Goal: Check status: Check status

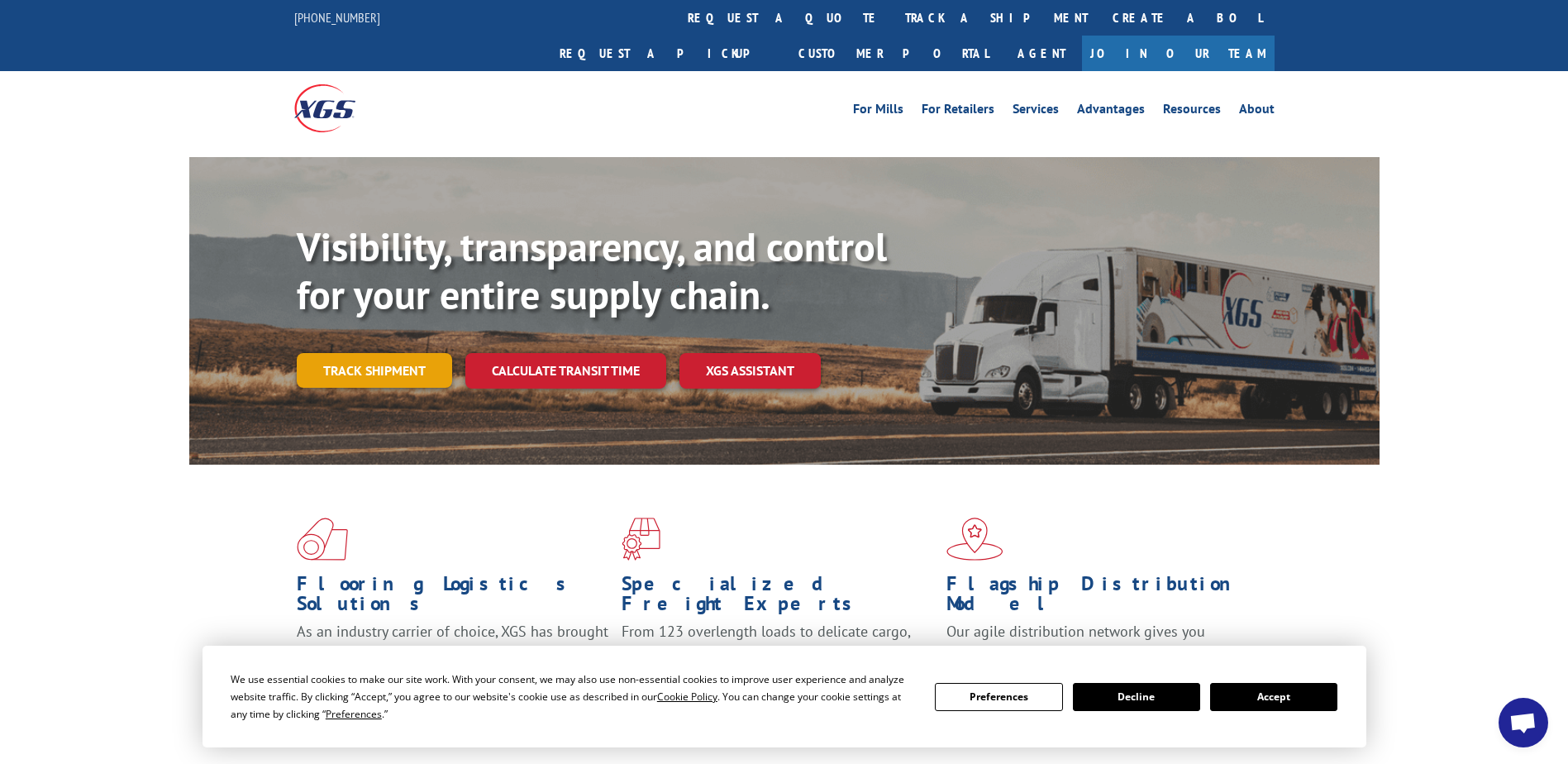
click at [399, 353] on link "Track shipment" at bounding box center [375, 370] width 156 height 35
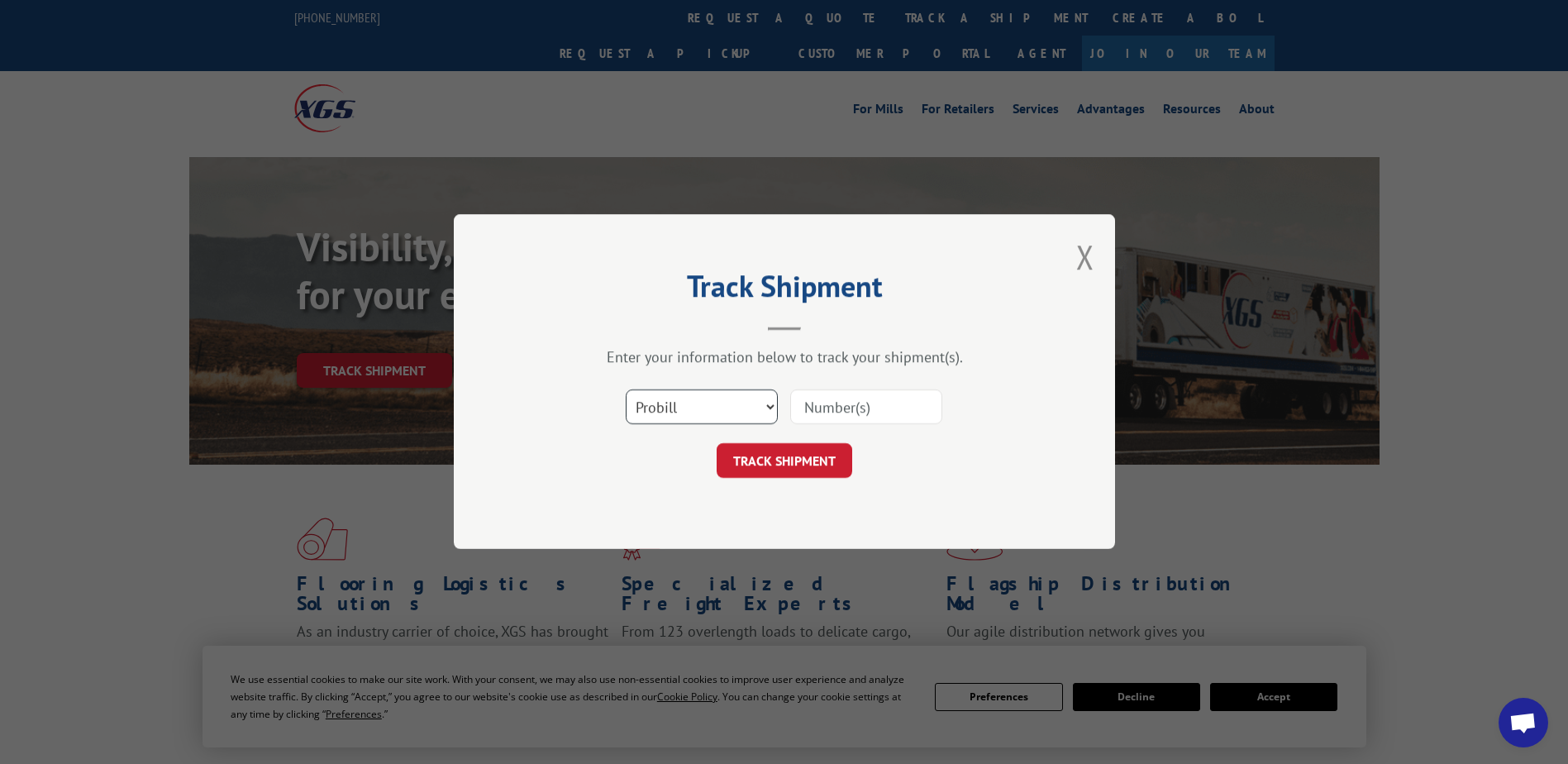
click at [767, 408] on select "Select category... Probill BOL PO" at bounding box center [702, 407] width 152 height 35
select select "bol"
click at [626, 390] on select "Select category... Probill BOL PO" at bounding box center [702, 407] width 152 height 35
click at [808, 398] on input at bounding box center [867, 407] width 152 height 35
type input "5180099"
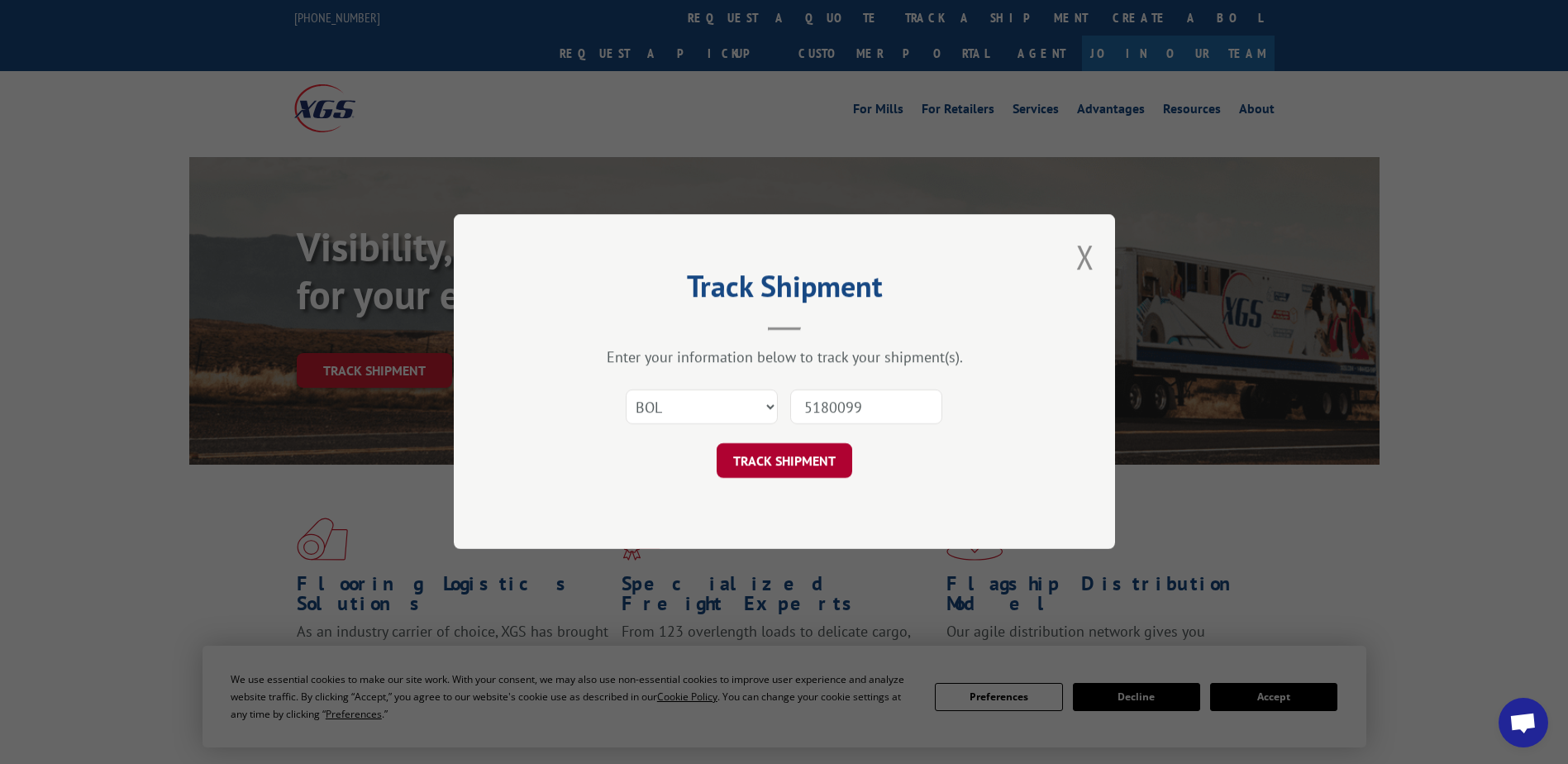
click at [775, 460] on button "TRACK SHIPMENT" at bounding box center [785, 461] width 135 height 35
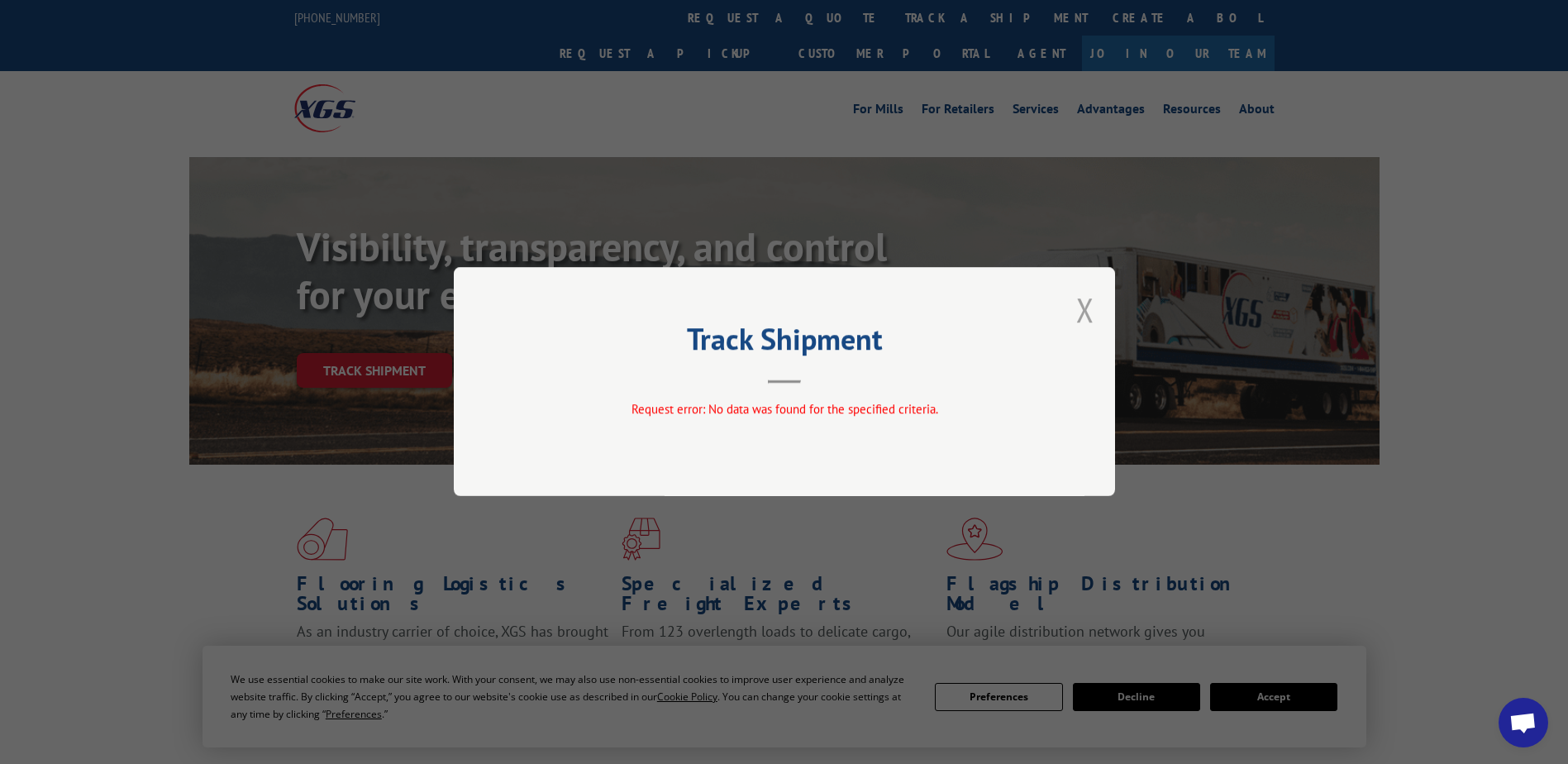
click at [1087, 308] on button "Close modal" at bounding box center [1086, 310] width 19 height 44
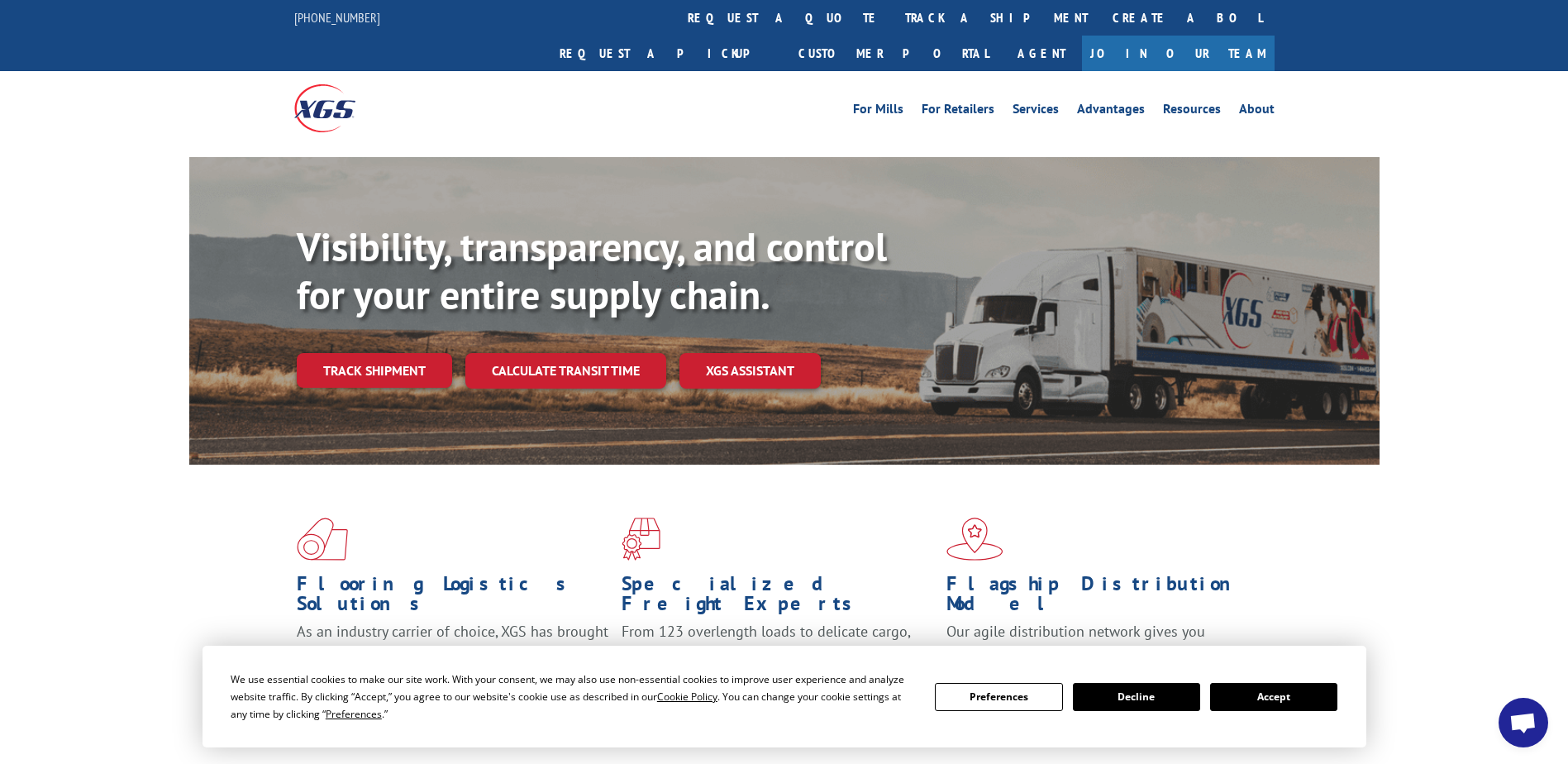
click at [344, 353] on link "Track shipment" at bounding box center [375, 370] width 156 height 35
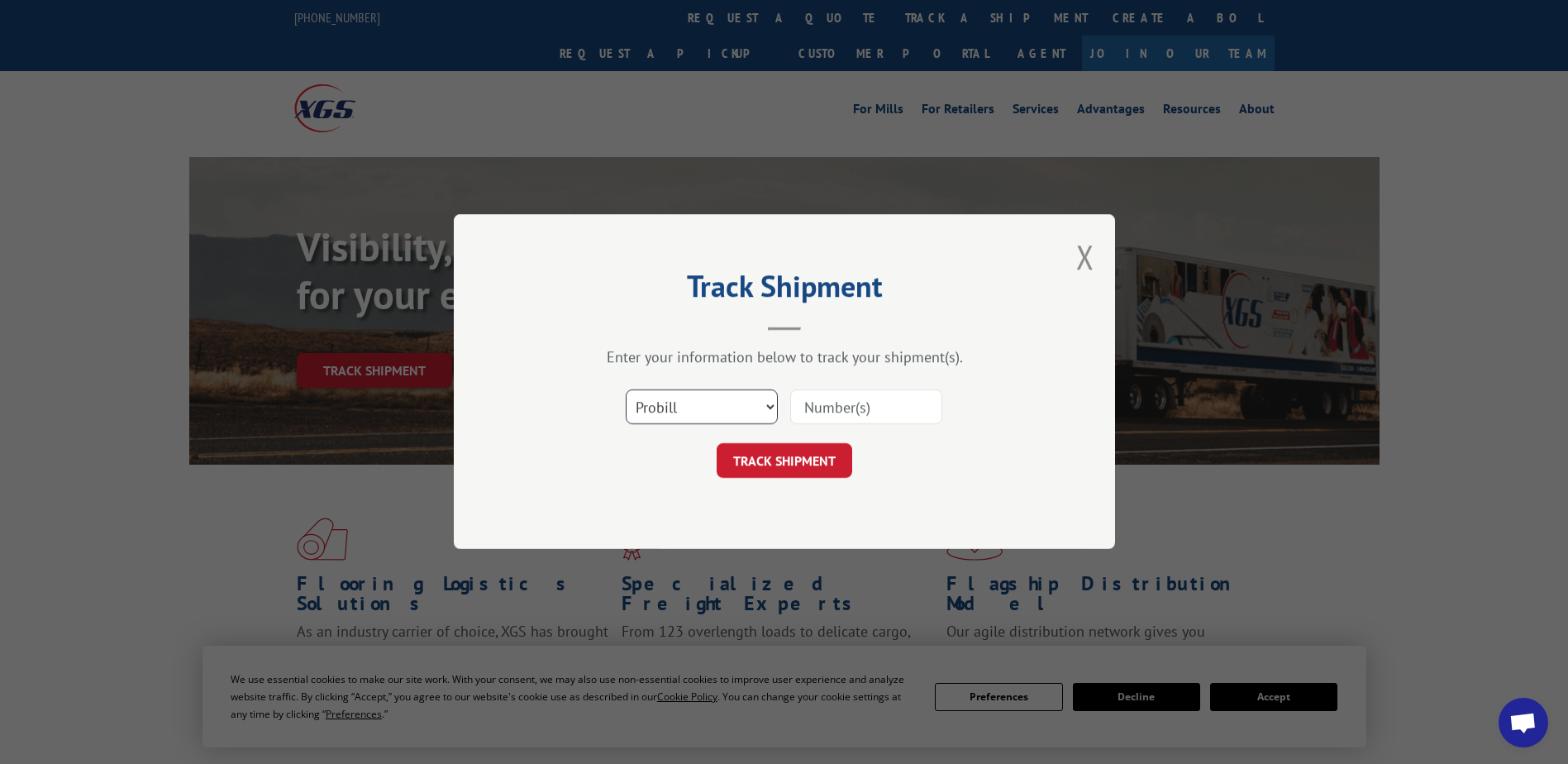
click at [767, 402] on select "Select category... Probill BOL PO" at bounding box center [702, 407] width 152 height 35
select select "po"
click at [626, 390] on select "Select category... Probill BOL PO" at bounding box center [702, 407] width 152 height 35
click at [819, 410] on input at bounding box center [867, 407] width 152 height 35
type input "4370"
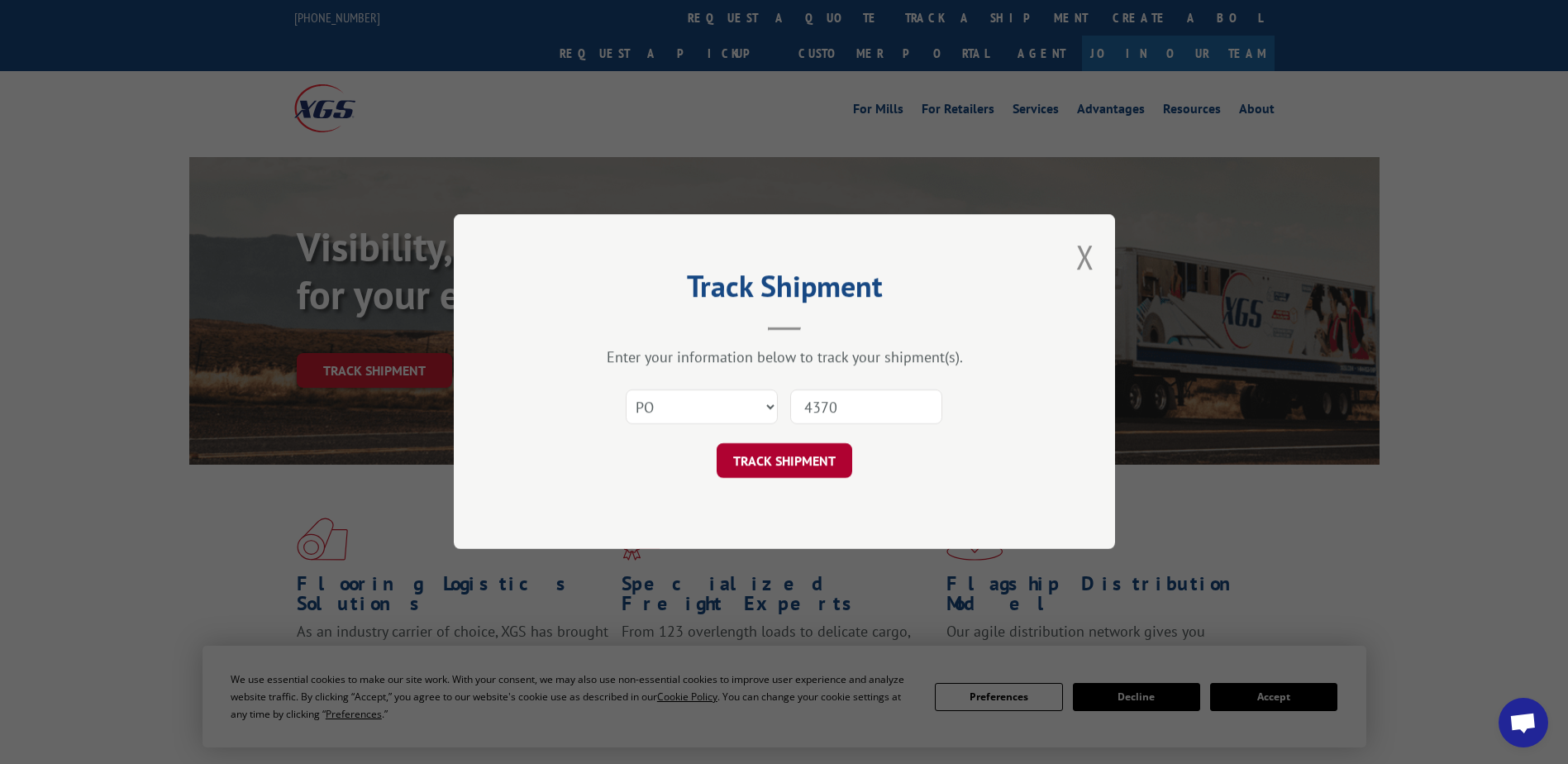
click at [792, 458] on button "TRACK SHIPMENT" at bounding box center [785, 461] width 135 height 35
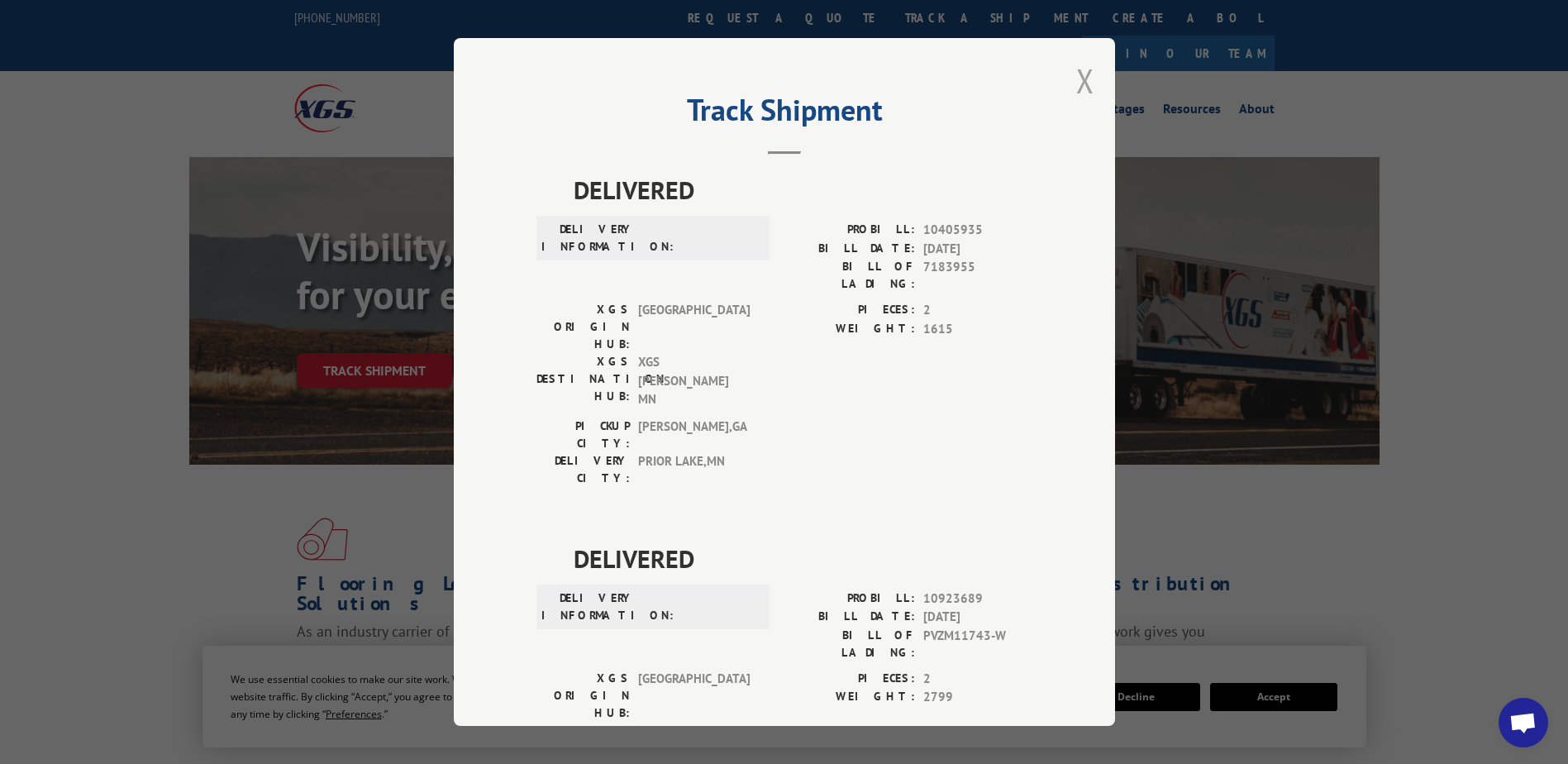
click at [1082, 71] on button "Close modal" at bounding box center [1086, 80] width 19 height 44
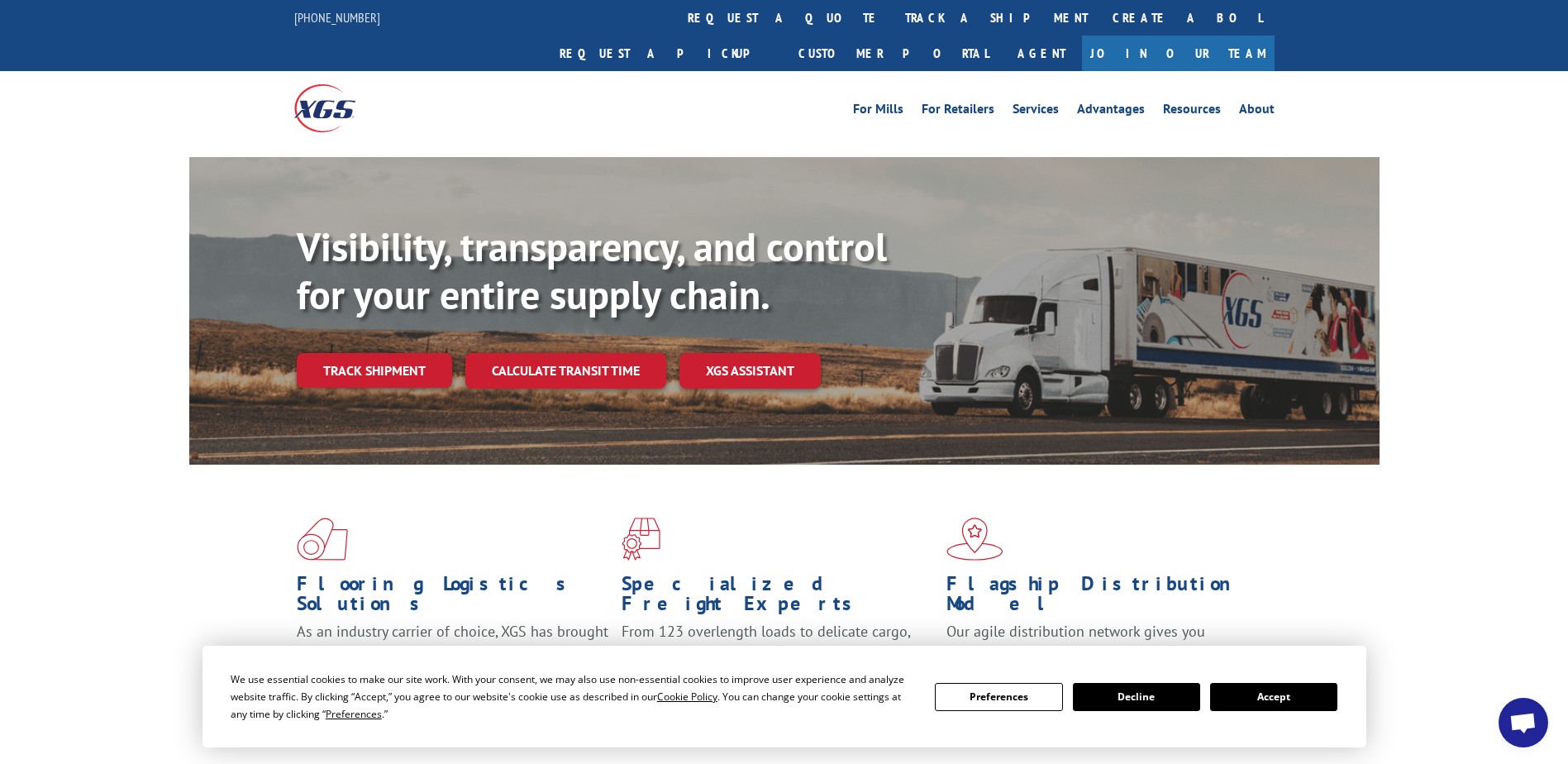
click at [393, 353] on link "Track shipment" at bounding box center [375, 370] width 156 height 35
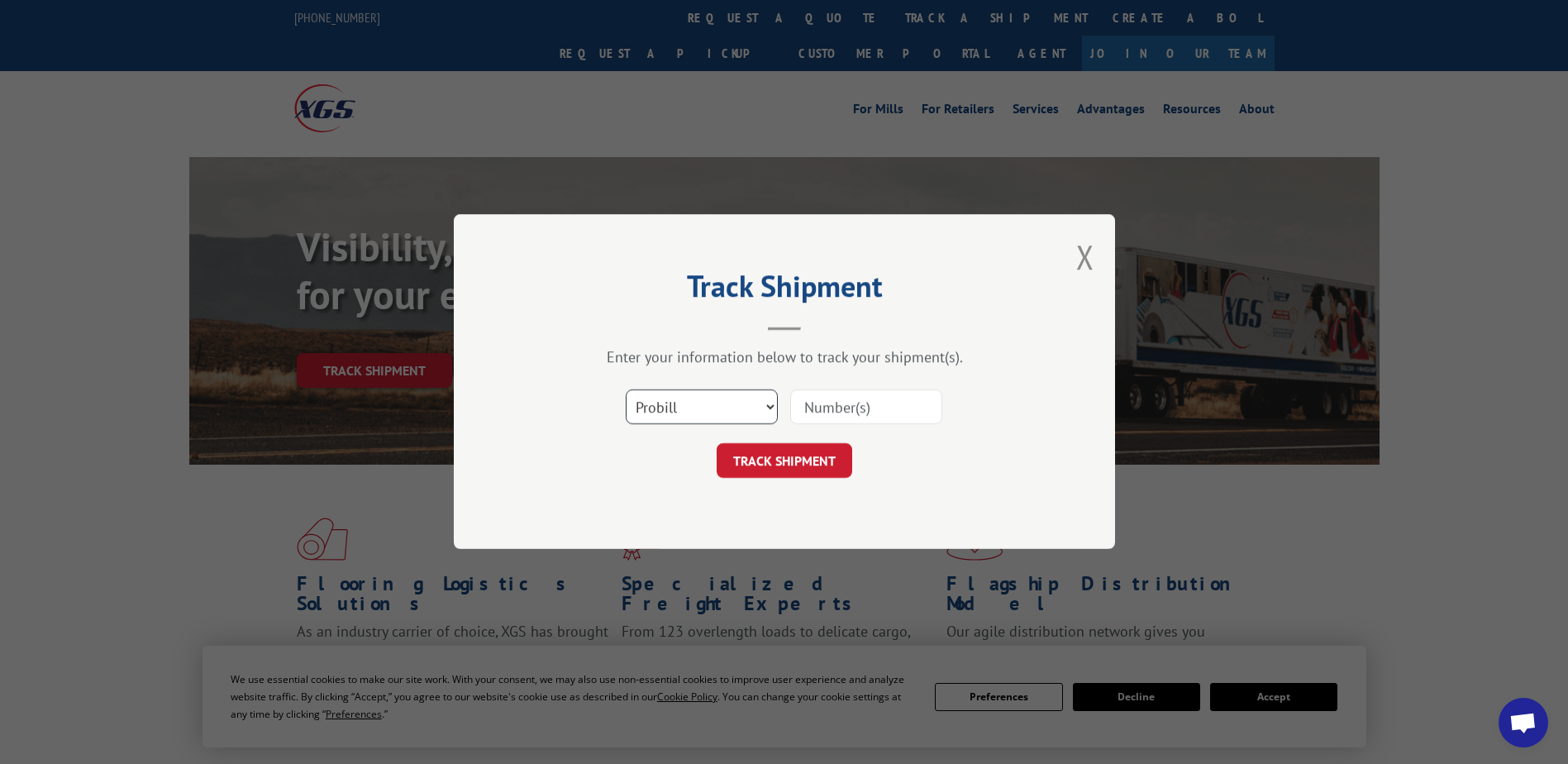
click at [776, 408] on select "Select category... Probill BOL PO" at bounding box center [702, 407] width 152 height 35
select select "bol"
click at [626, 390] on select "Select category... Probill BOL PO" at bounding box center [702, 407] width 152 height 35
drag, startPoint x: 814, startPoint y: 405, endPoint x: 865, endPoint y: 418, distance: 52.6
click at [816, 406] on input at bounding box center [867, 407] width 152 height 35
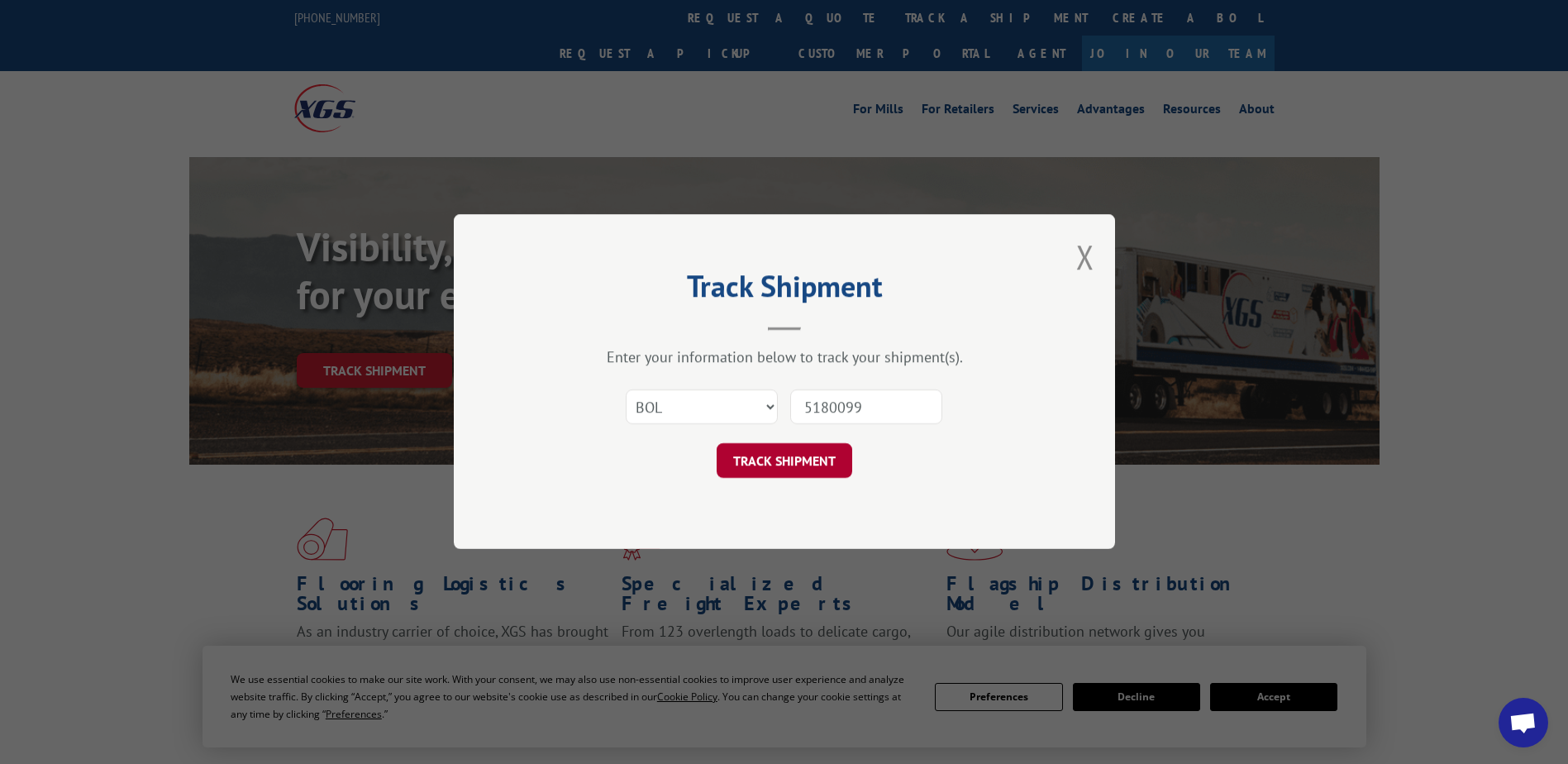
type input "5180099"
click at [758, 454] on button "TRACK SHIPMENT" at bounding box center [785, 461] width 135 height 35
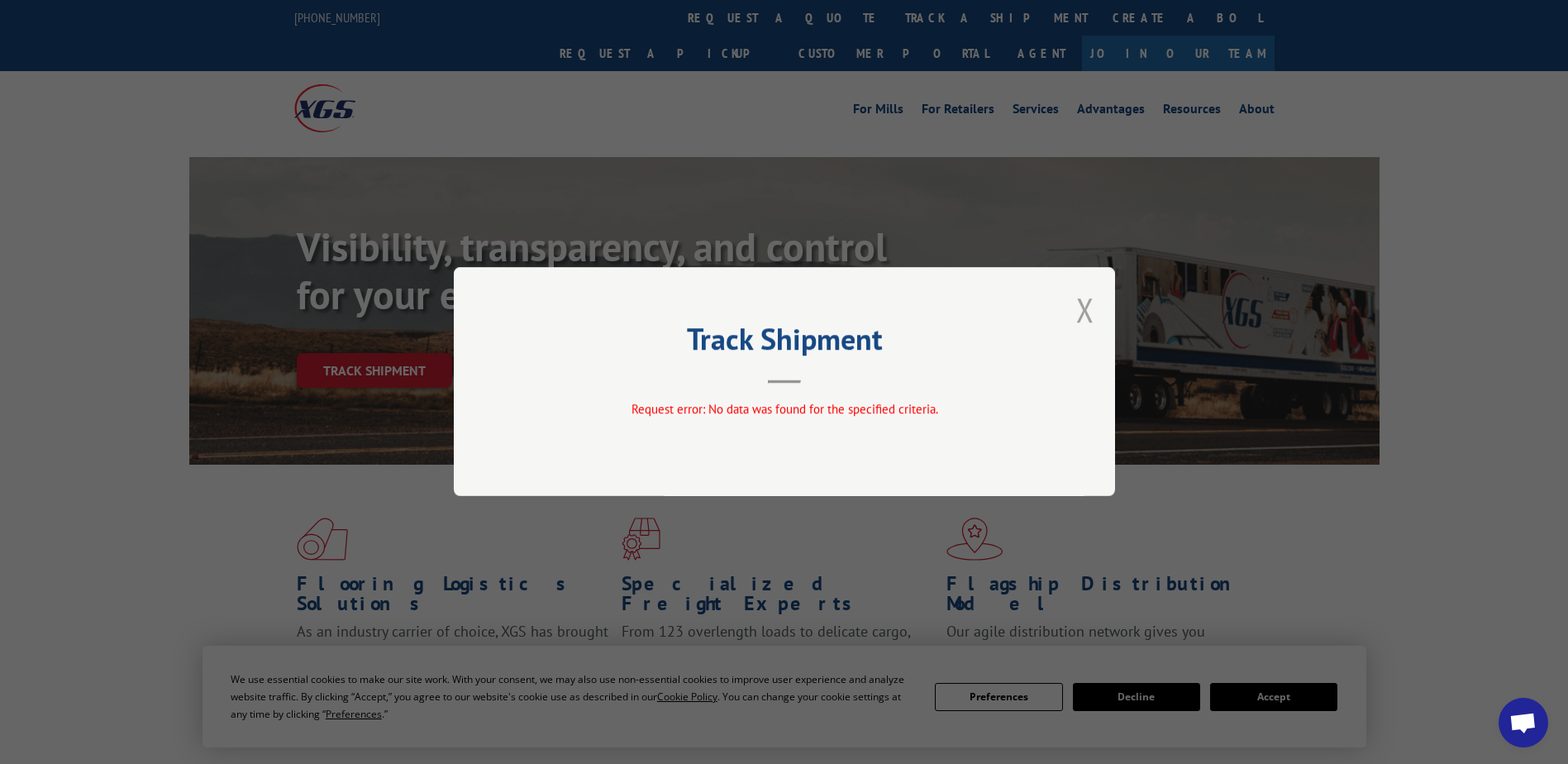
click at [1087, 322] on button "Close modal" at bounding box center [1086, 310] width 19 height 44
